Goal: Transaction & Acquisition: Subscribe to service/newsletter

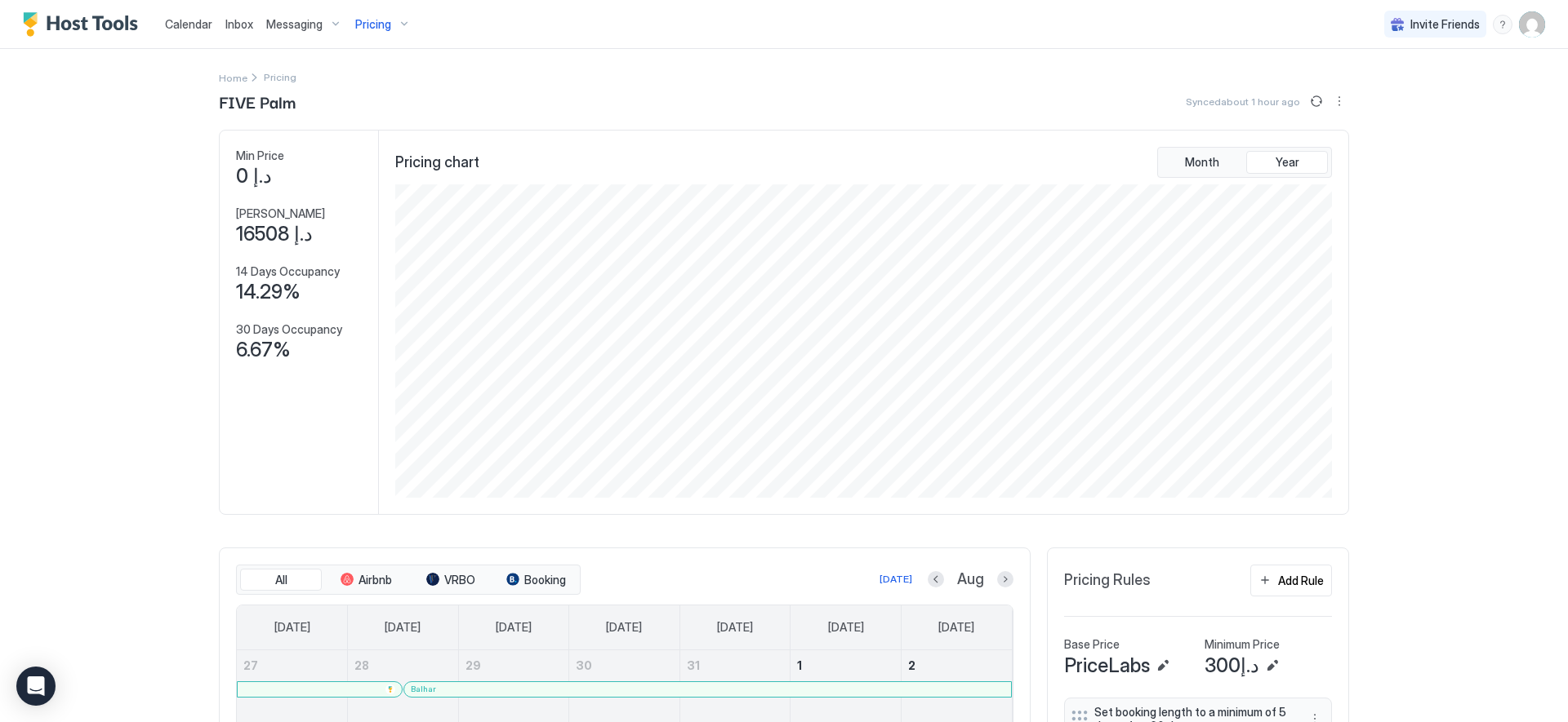
scroll to position [314, 940]
click at [400, 22] on div "Pricing" at bounding box center [383, 25] width 69 height 28
click at [384, 176] on div at bounding box center [400, 172] width 133 height 10
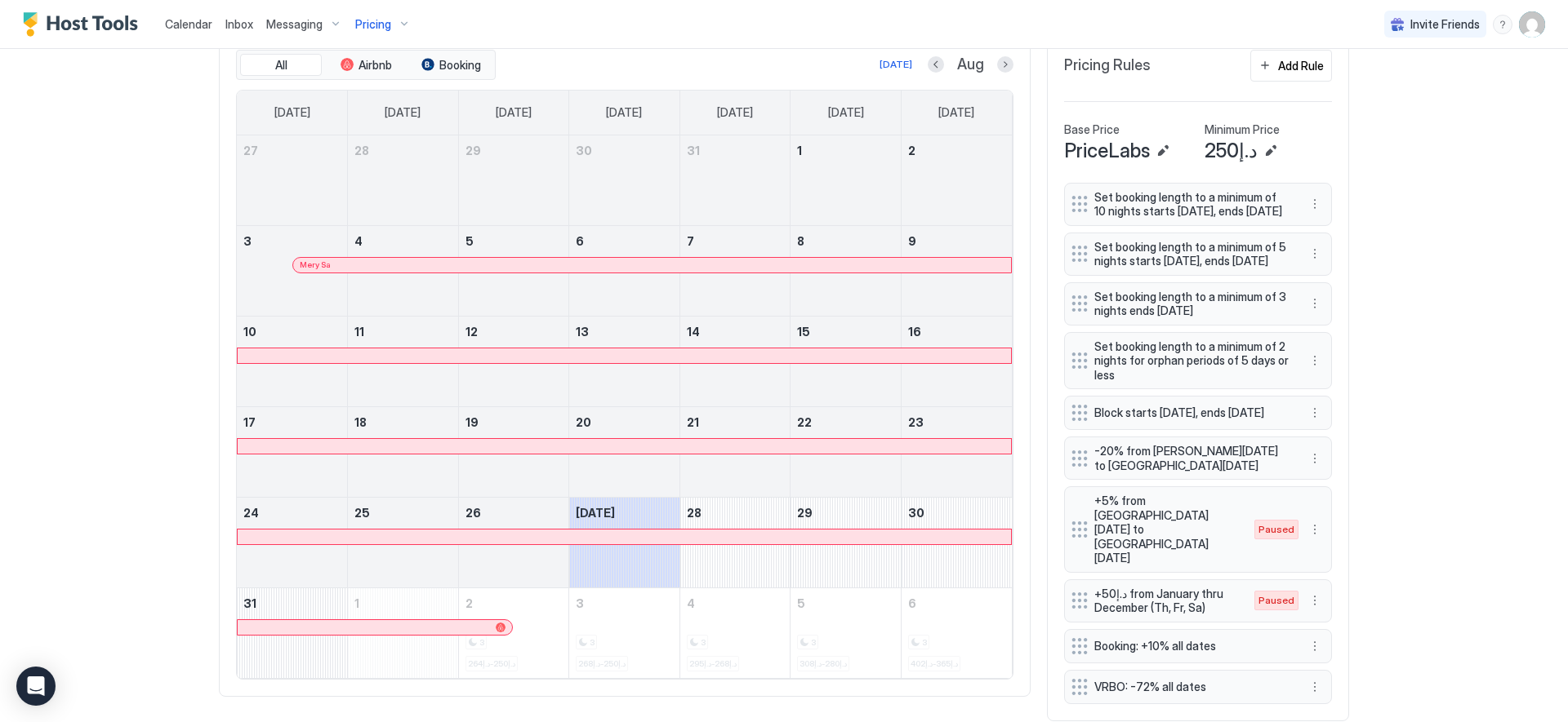
scroll to position [514, 0]
click at [1002, 69] on button "Next month" at bounding box center [1005, 66] width 16 height 16
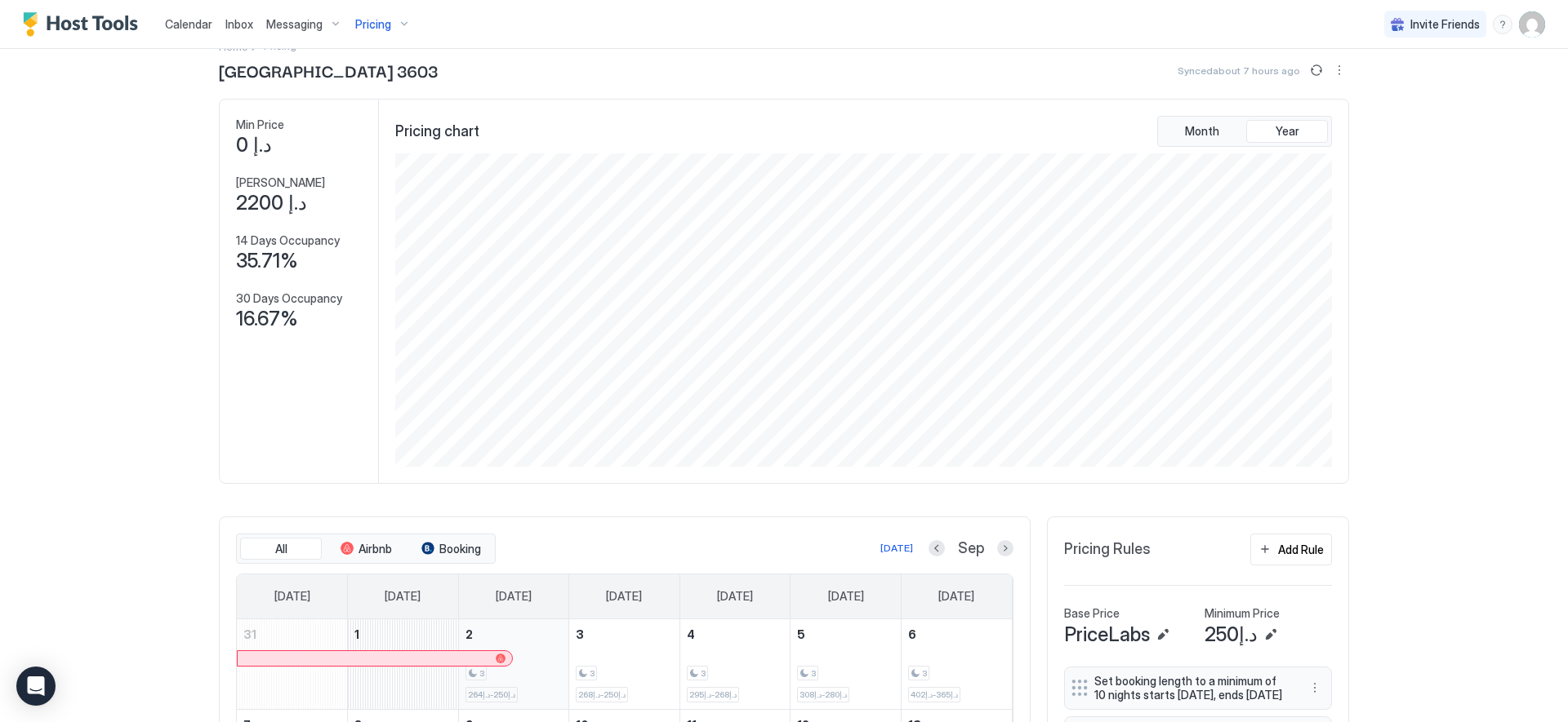
scroll to position [0, 0]
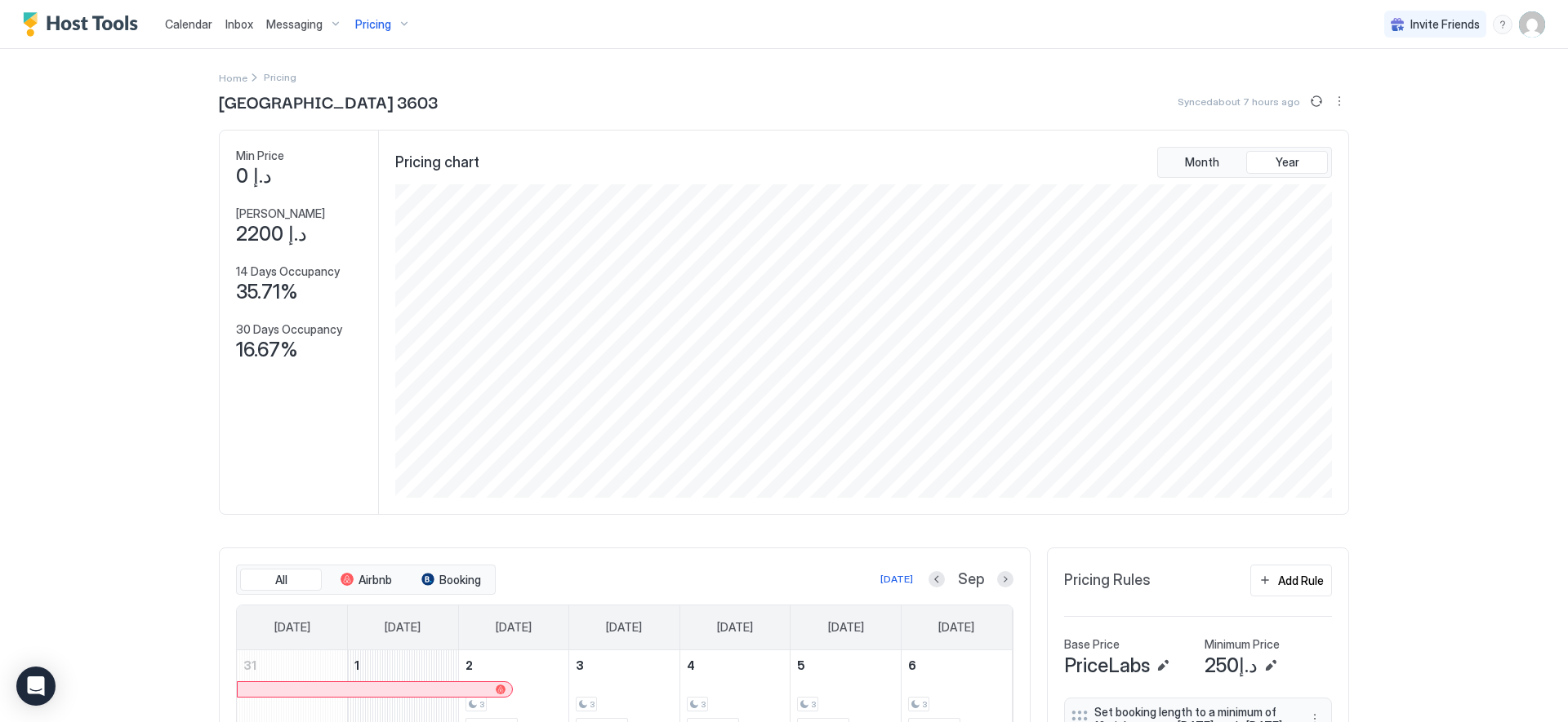
click at [381, 25] on span "Pricing" at bounding box center [373, 25] width 36 height 15
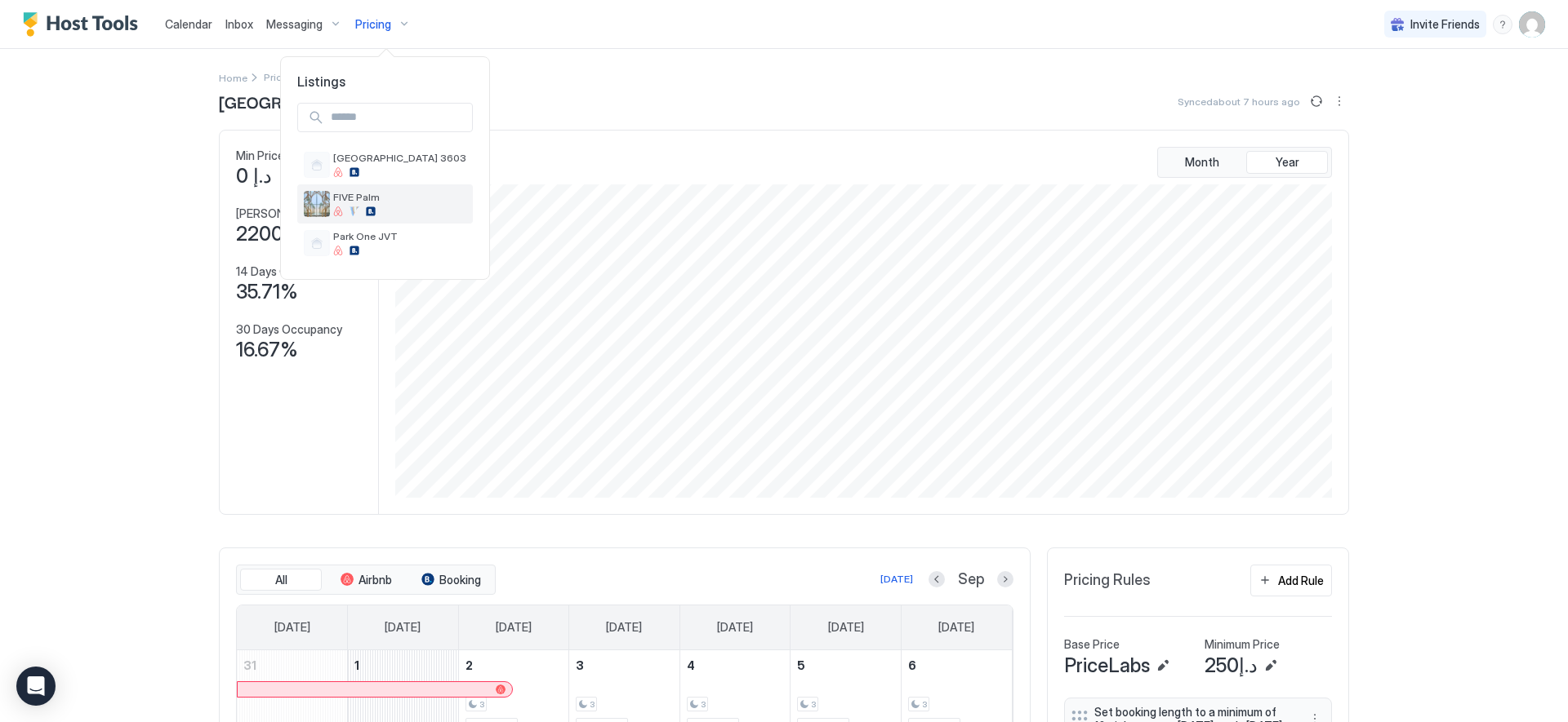
click at [367, 207] on div at bounding box center [371, 212] width 10 height 10
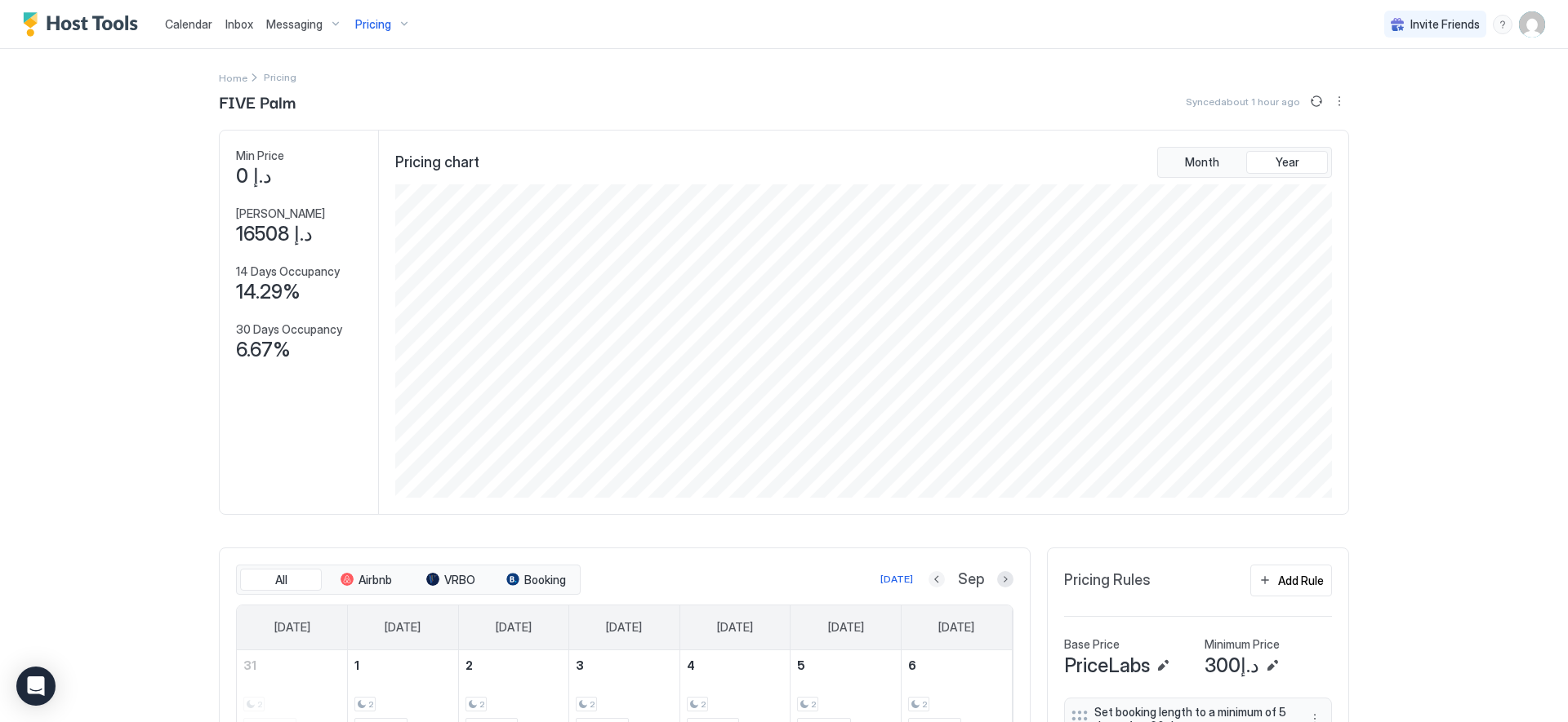
click at [928, 577] on button "Previous month" at bounding box center [936, 580] width 16 height 16
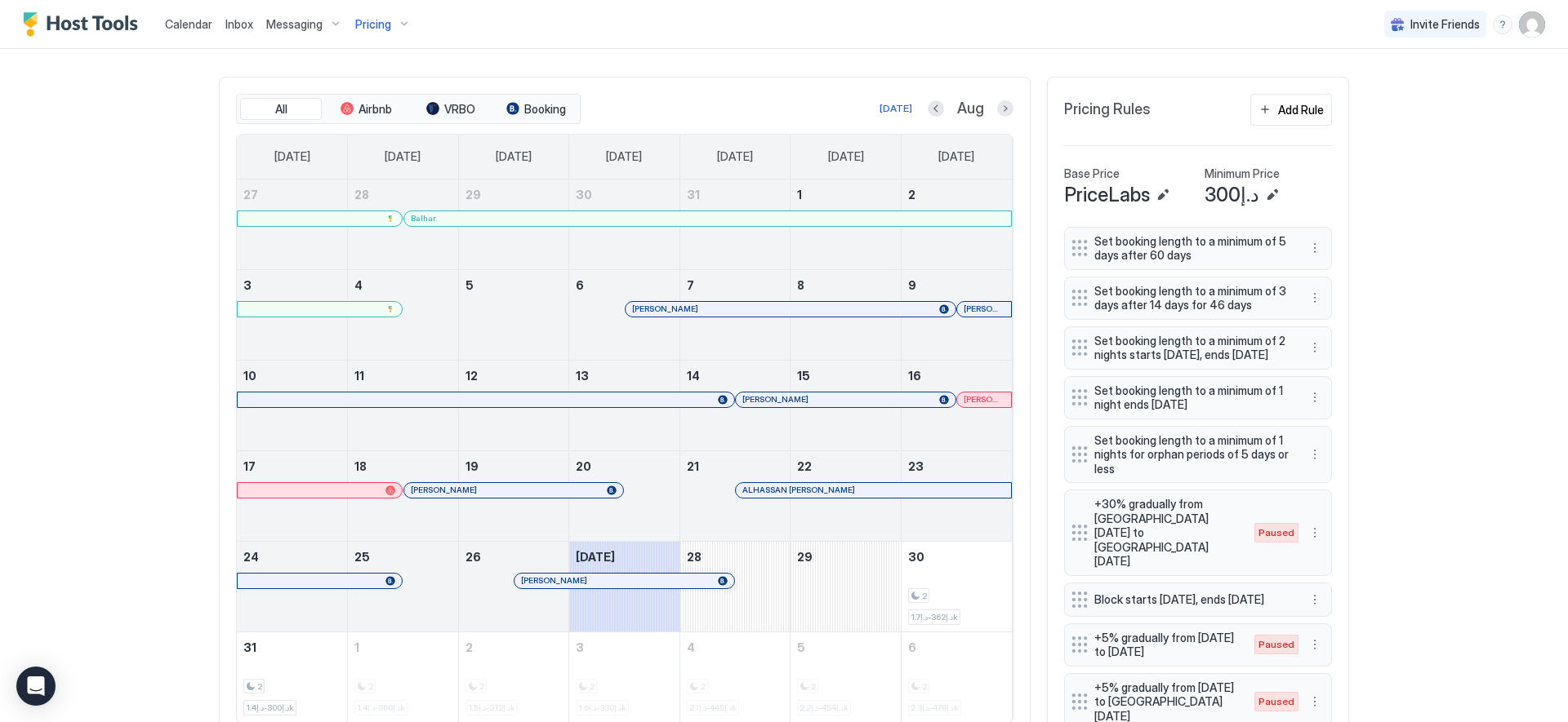
scroll to position [457, 0]
